Goal: Navigation & Orientation: Find specific page/section

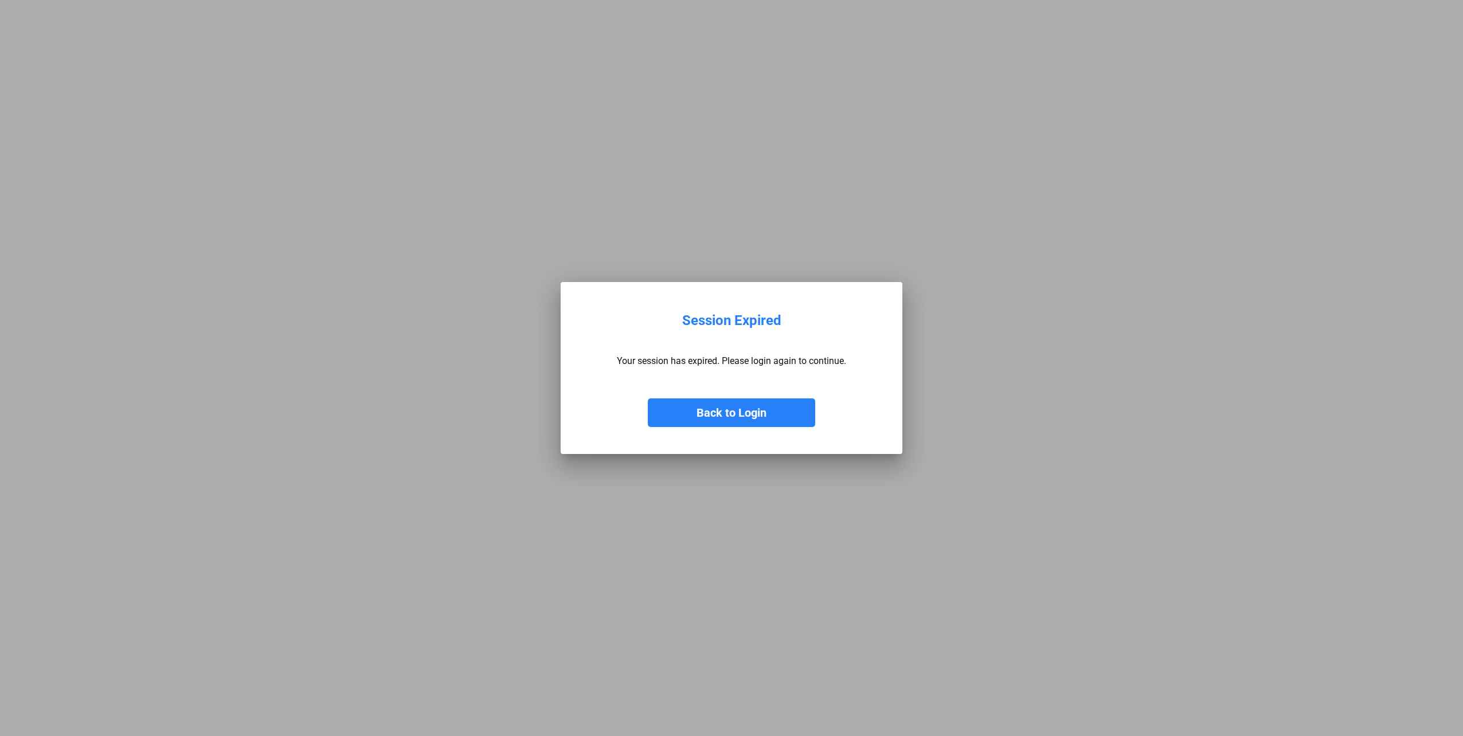
click at [703, 405] on button "Back to Login" at bounding box center [731, 412] width 167 height 29
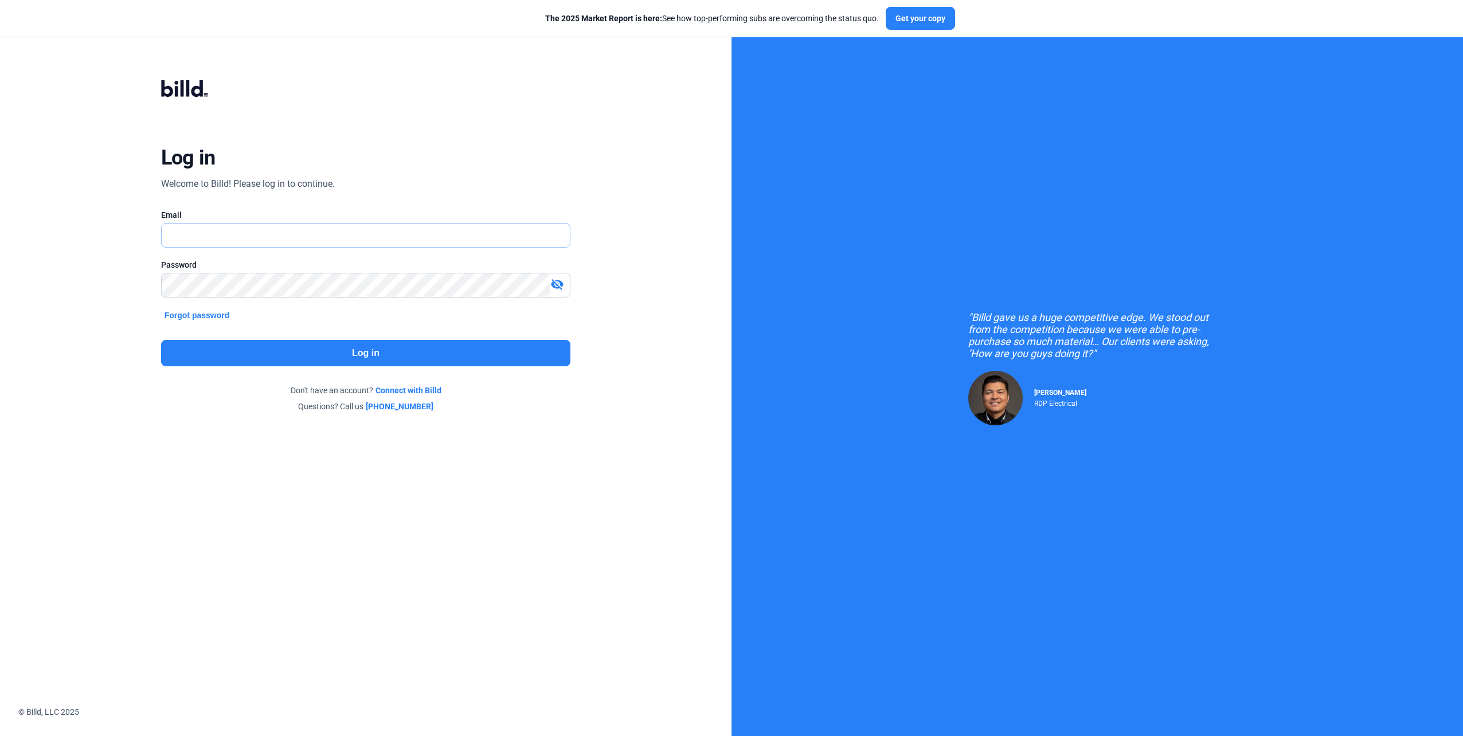
type input "[EMAIL_ADDRESS][DOMAIN_NAME]"
click at [285, 351] on button "Log in" at bounding box center [366, 353] width 410 height 26
